Goal: Information Seeking & Learning: Learn about a topic

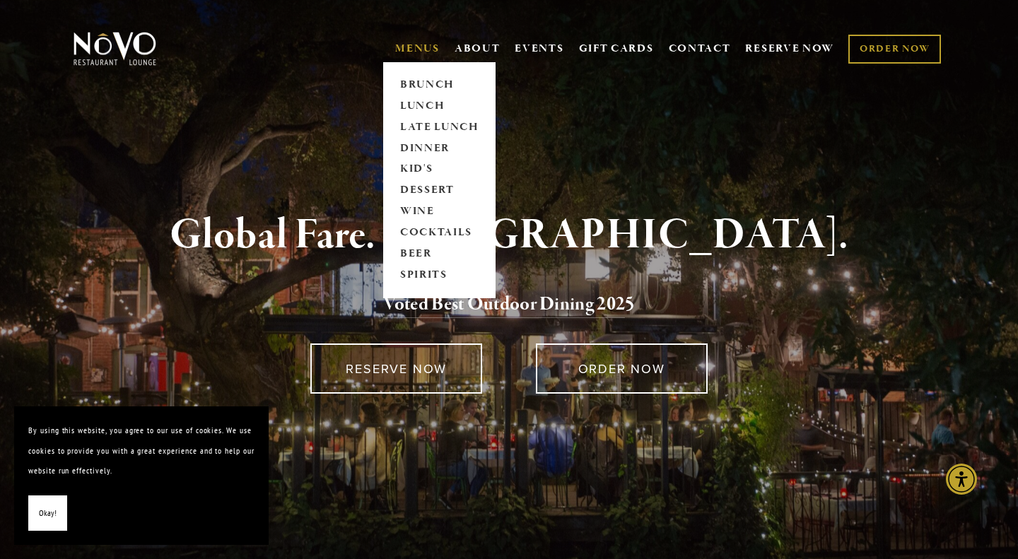
click at [421, 47] on link "MENUS" at bounding box center [417, 49] width 45 height 14
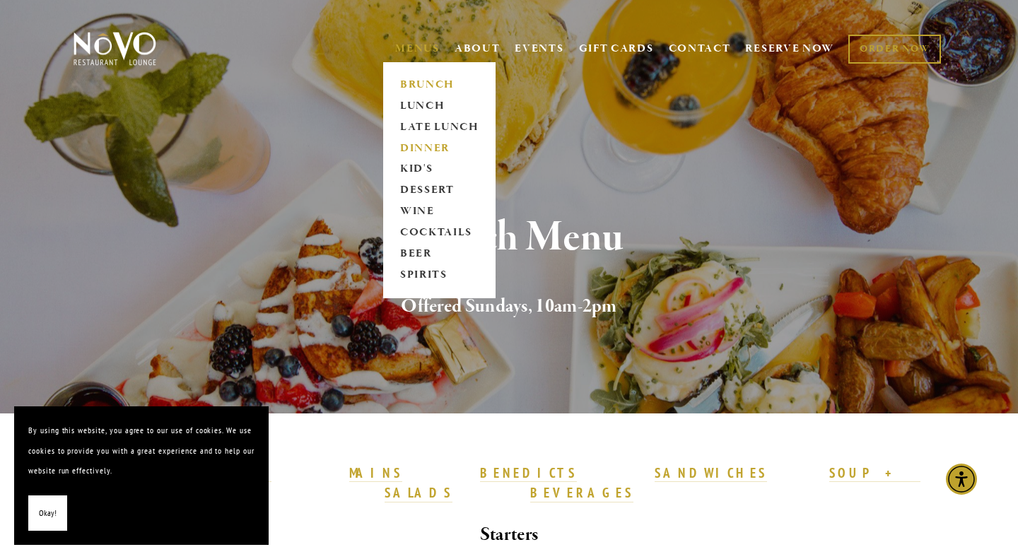
click at [415, 145] on link "DINNER" at bounding box center [439, 148] width 88 height 21
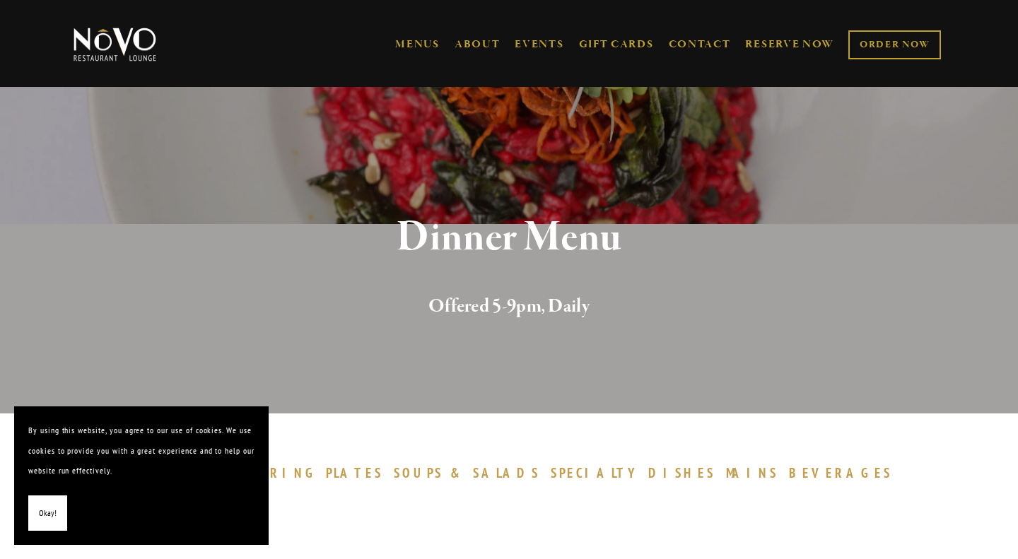
scroll to position [283, 0]
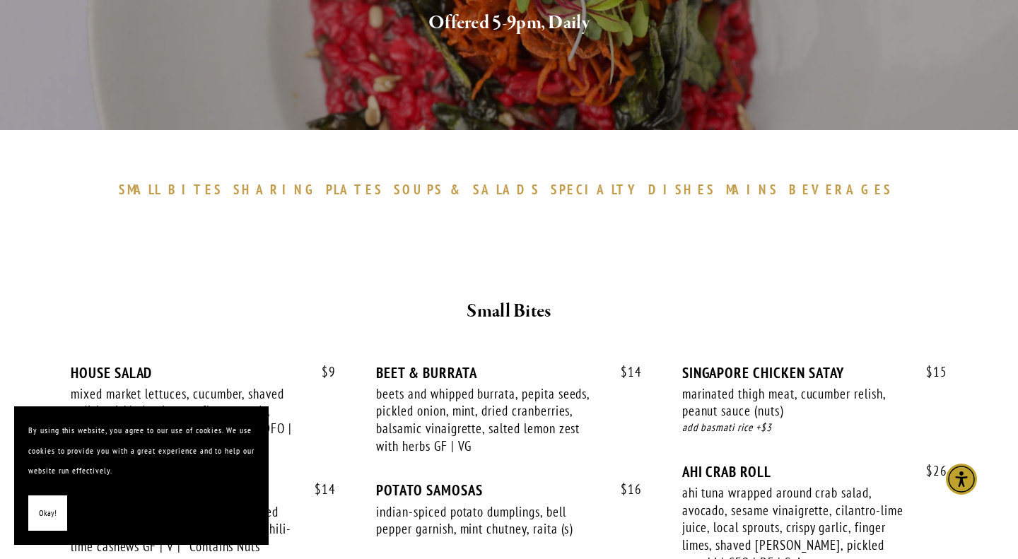
click at [52, 524] on button "Okay!" at bounding box center [47, 513] width 39 height 36
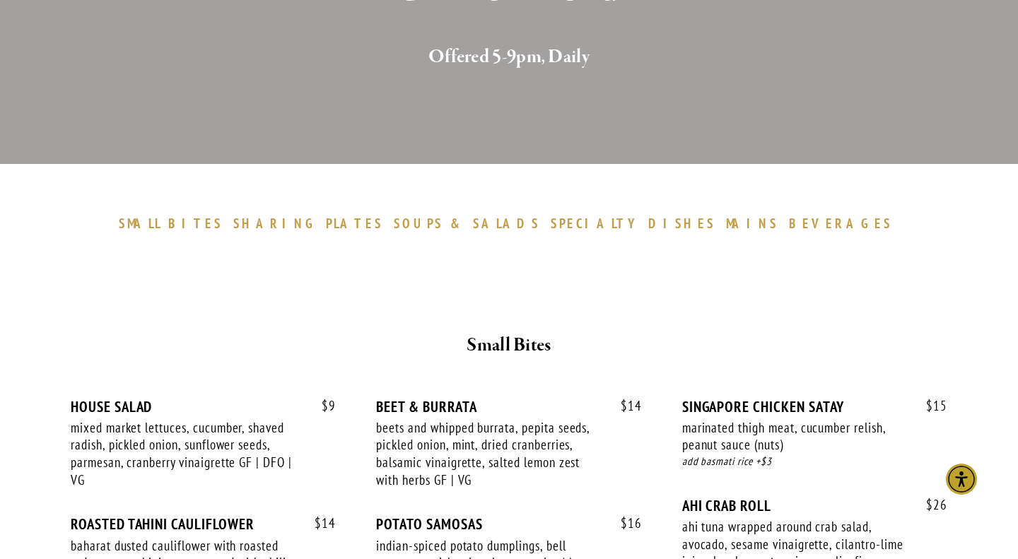
scroll to position [0, 0]
